Goal: Information Seeking & Learning: Find specific fact

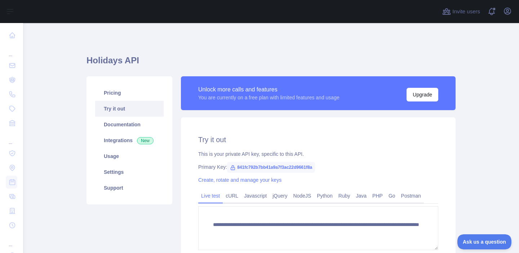
scroll to position [78, 0]
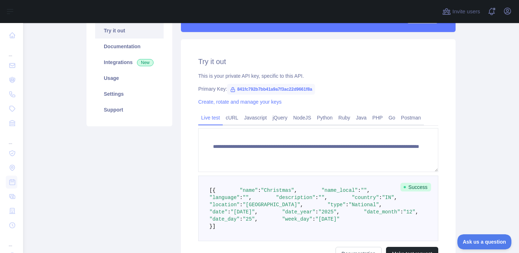
click at [263, 87] on span "841fc792b7bb41a9a7f3ac22d9661f8a" at bounding box center [271, 89] width 88 height 11
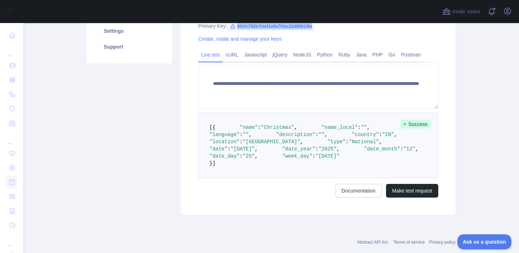
scroll to position [171, 0]
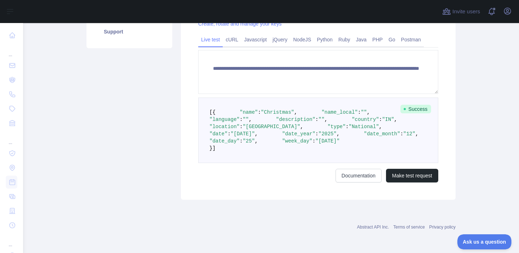
drag, startPoint x: 226, startPoint y: 198, endPoint x: 221, endPoint y: 161, distance: 37.9
click at [221, 161] on pre "[ { "name" : "Christmas" , "name_local" : "" , "language" : "" , "description" …" at bounding box center [318, 131] width 240 height 66
click at [382, 130] on span at bounding box center [394, 127] width 24 height 6
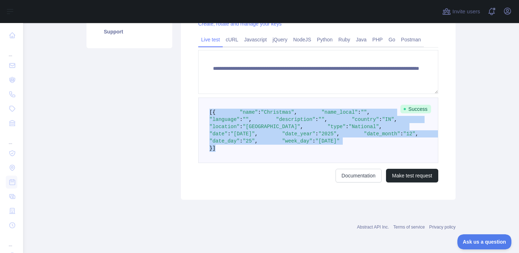
drag, startPoint x: 214, startPoint y: 205, endPoint x: 207, endPoint y: 98, distance: 107.6
click at [207, 98] on pre "[ { "name" : "Christmas" , "name_local" : "" , "language" : "" , "description" …" at bounding box center [318, 131] width 240 height 66
copy code "[ { "name" : "Christmas" , "name_local" : "" , "language" : "" , "description" …"
